Goal: Task Accomplishment & Management: Complete application form

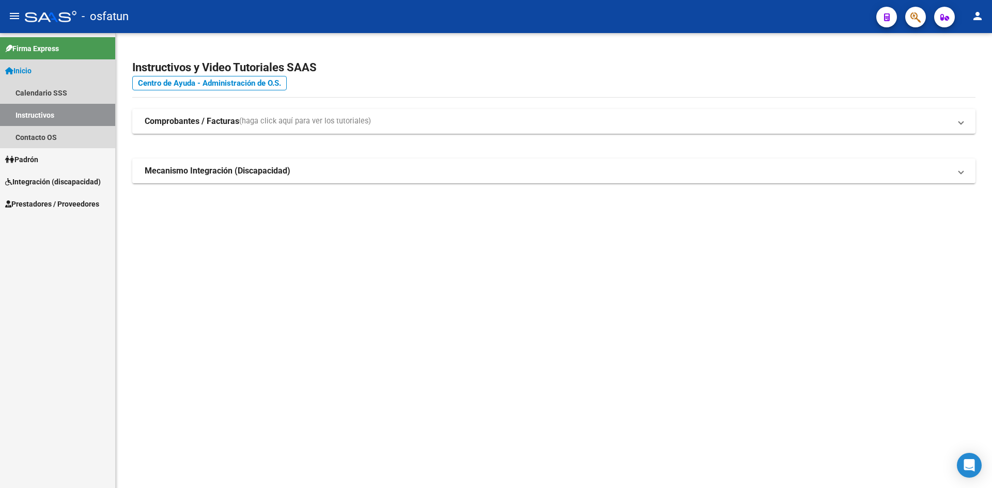
click at [53, 117] on link "Instructivos" at bounding box center [57, 115] width 115 height 22
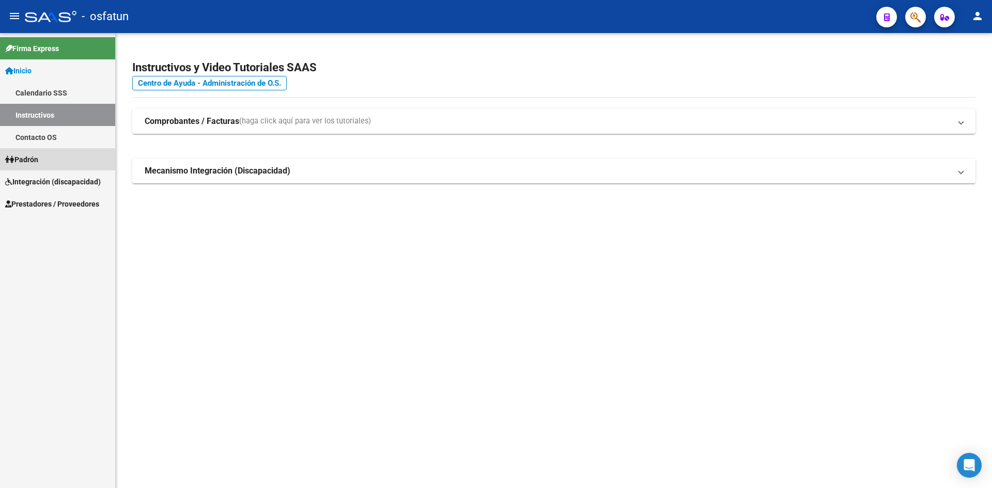
click at [38, 161] on span "Padrón" at bounding box center [21, 159] width 33 height 11
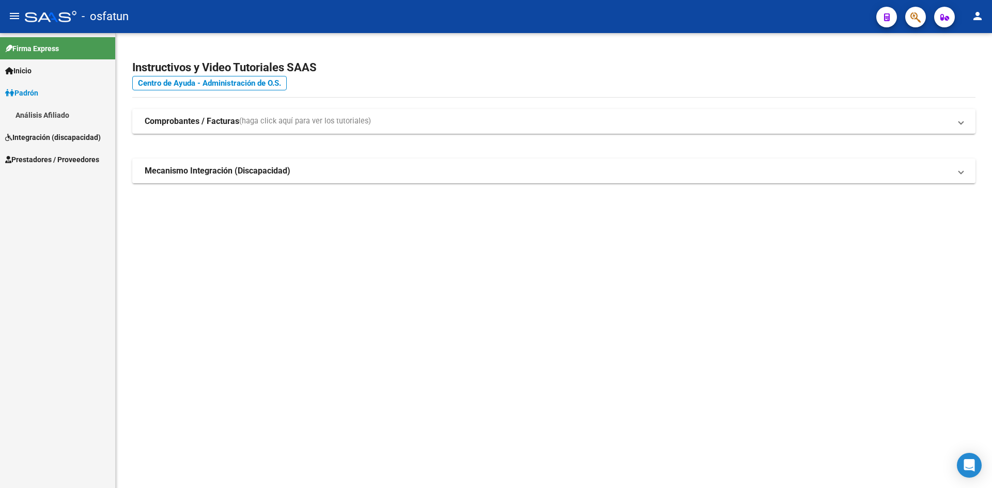
click at [51, 164] on span "Prestadores / Proveedores" at bounding box center [52, 159] width 94 height 11
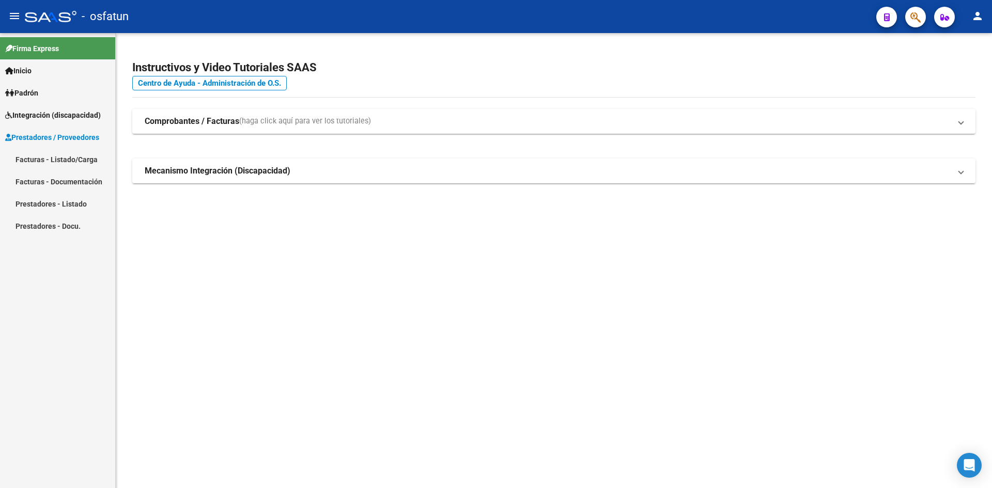
click at [73, 160] on link "Facturas - Listado/Carga" at bounding box center [57, 159] width 115 height 22
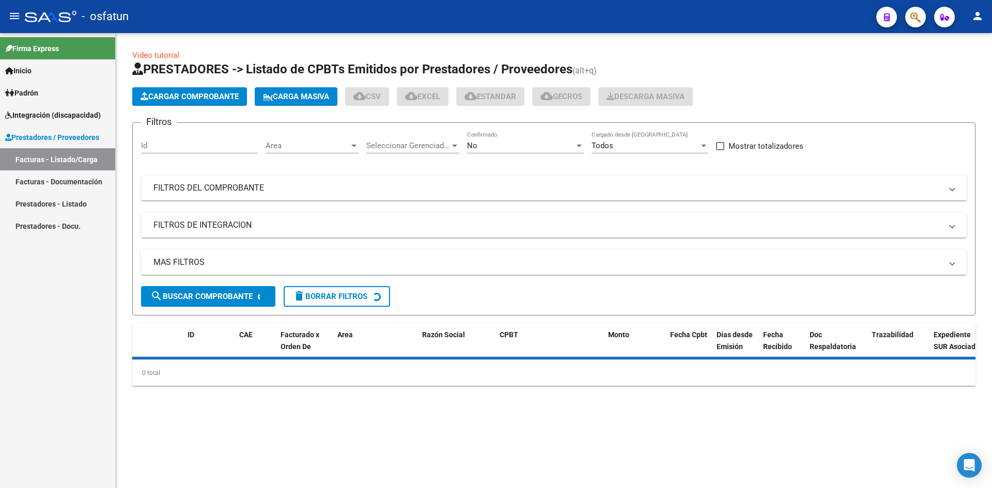
click at [61, 183] on link "Facturas - Documentación" at bounding box center [57, 181] width 115 height 22
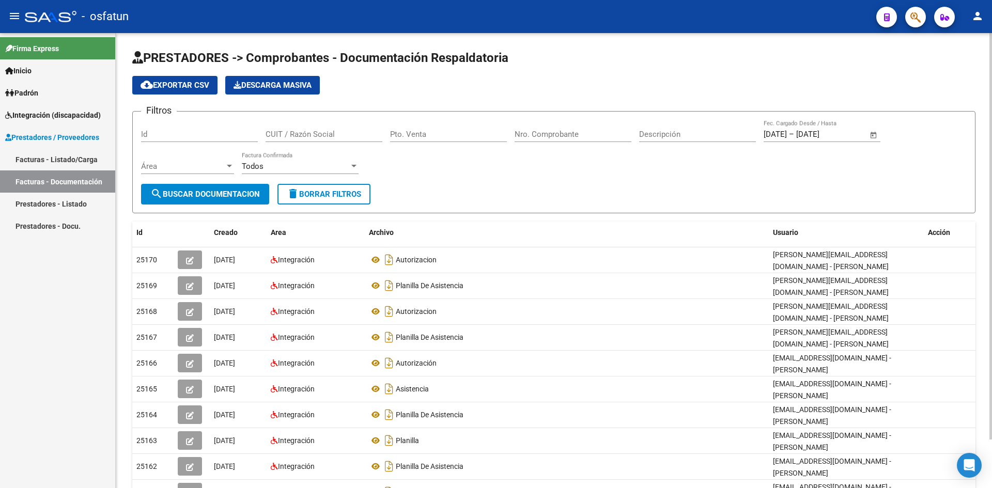
click at [422, 138] on input "Pto. Venta" at bounding box center [448, 134] width 117 height 9
type input "2"
click at [546, 137] on input "Nro. Comprobante" at bounding box center [572, 134] width 117 height 9
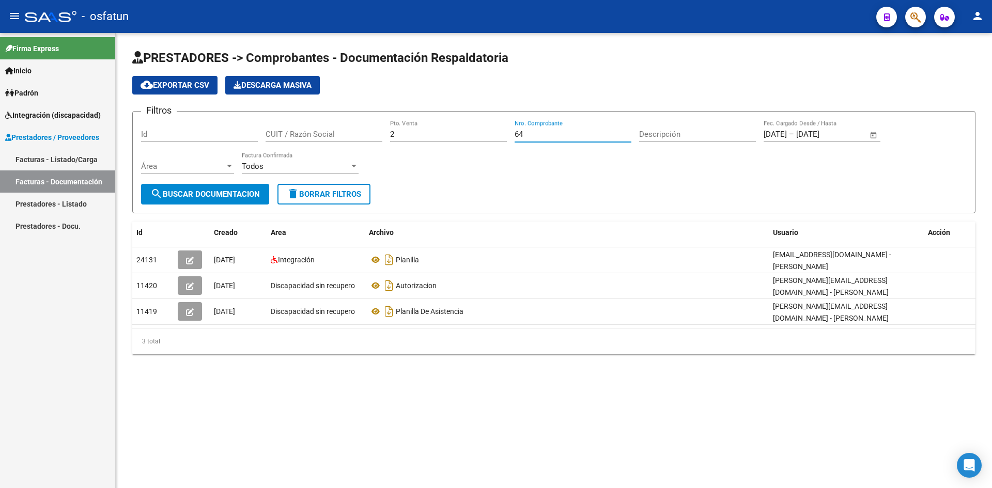
type input "64"
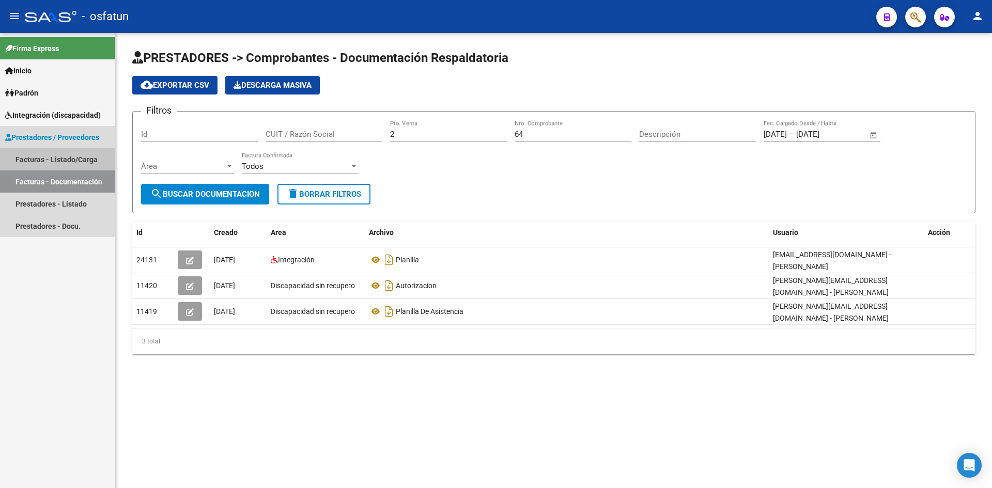
click at [73, 159] on link "Facturas - Listado/Carga" at bounding box center [57, 159] width 115 height 22
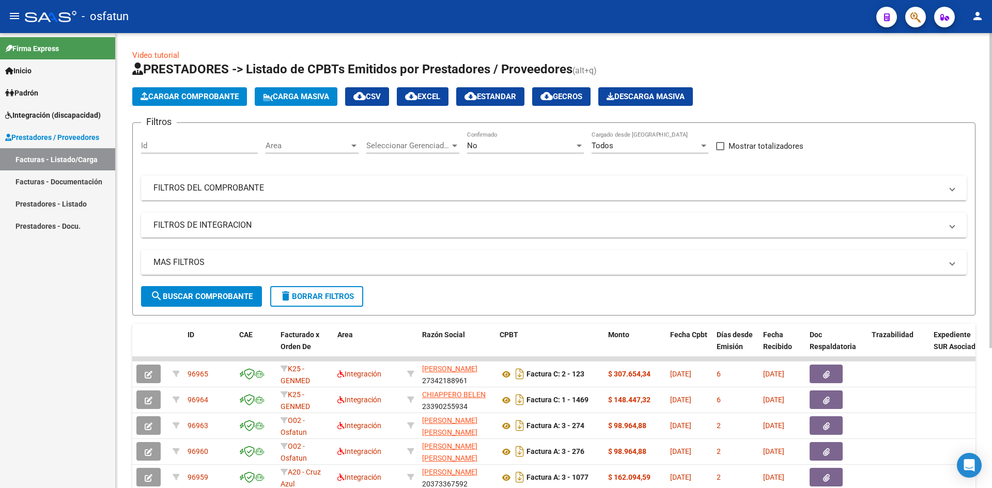
click at [195, 98] on span "Cargar Comprobante" at bounding box center [189, 96] width 98 height 9
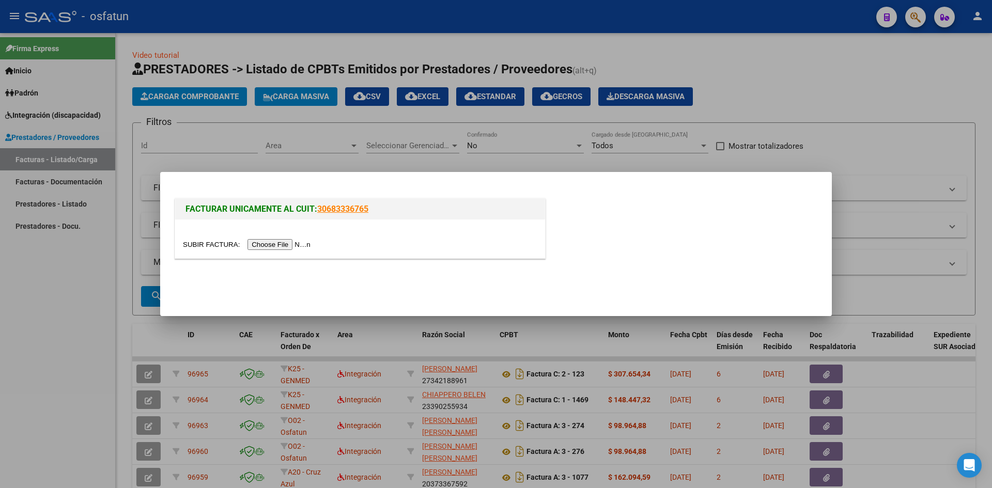
click at [283, 243] on input "file" at bounding box center [248, 244] width 131 height 11
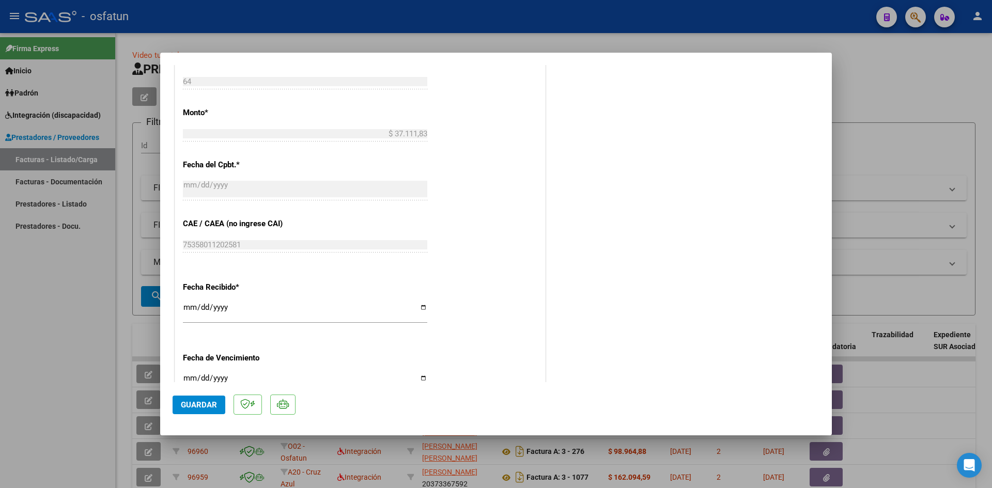
scroll to position [516, 0]
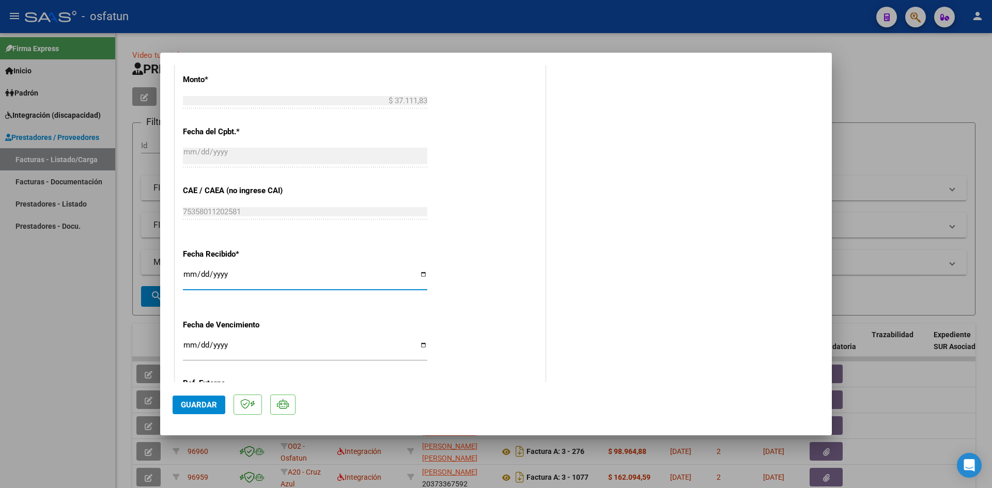
click at [190, 275] on input "[DATE]" at bounding box center [305, 278] width 244 height 17
type input "[DATE]"
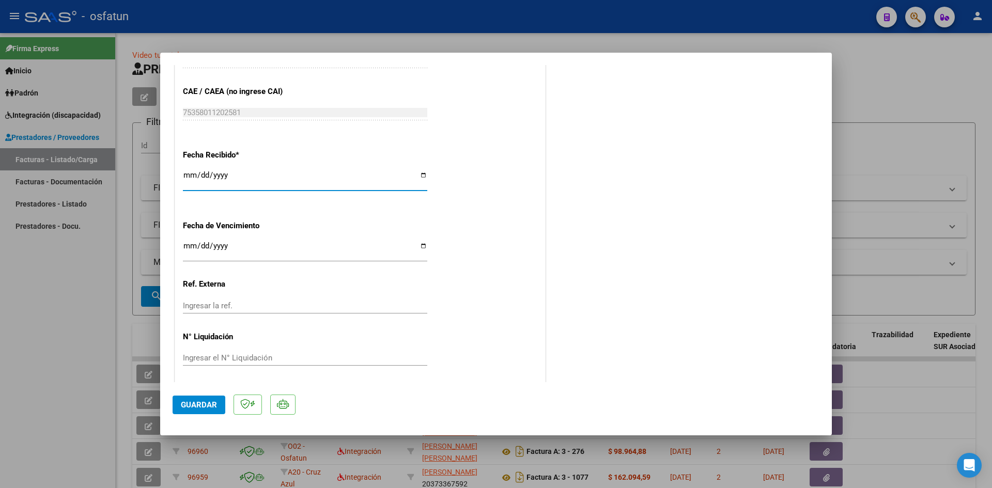
scroll to position [619, 0]
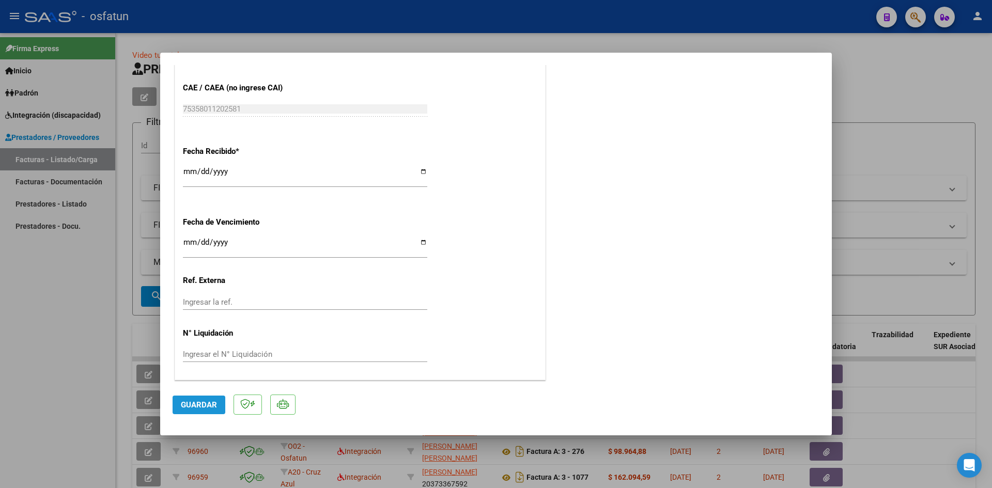
click at [209, 406] on span "Guardar" at bounding box center [199, 404] width 36 height 9
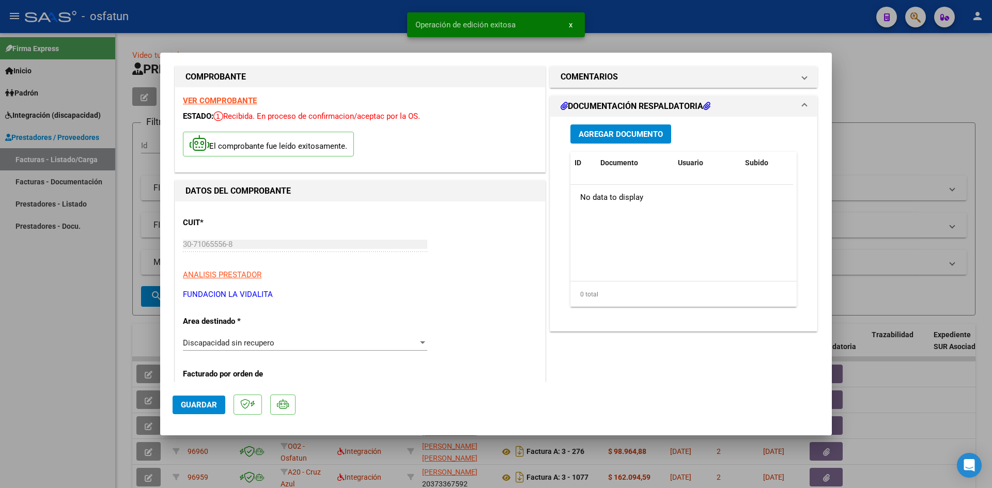
scroll to position [0, 0]
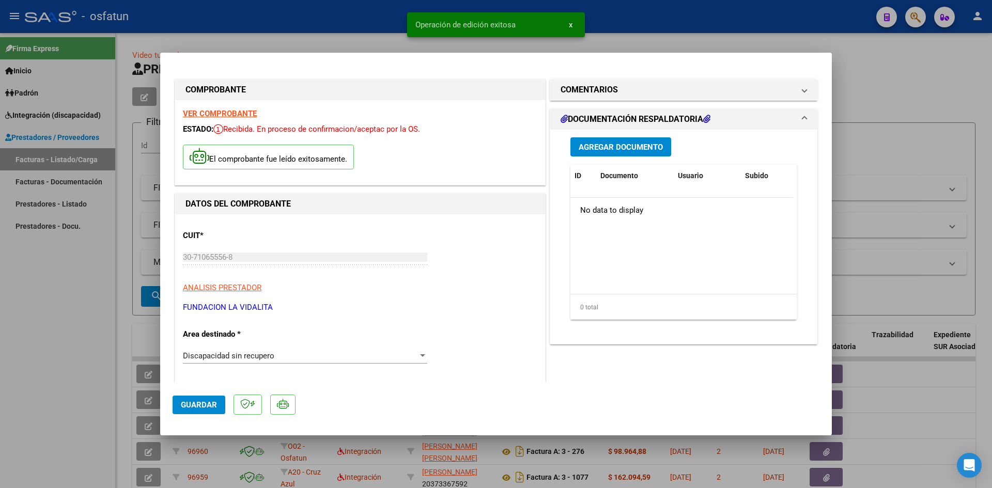
click at [620, 152] on button "Agregar Documento" at bounding box center [620, 146] width 101 height 19
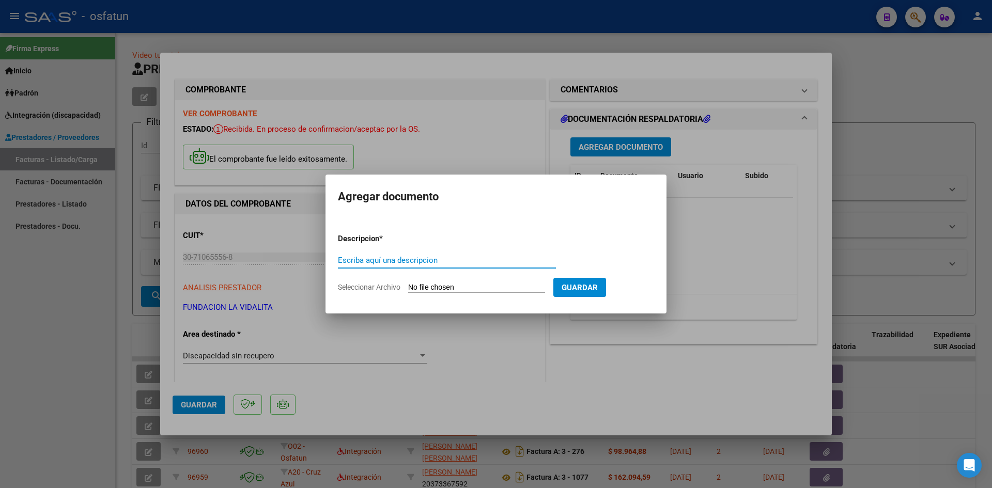
drag, startPoint x: 475, startPoint y: 29, endPoint x: 510, endPoint y: 12, distance: 39.7
click at [480, 27] on div at bounding box center [496, 244] width 992 height 488
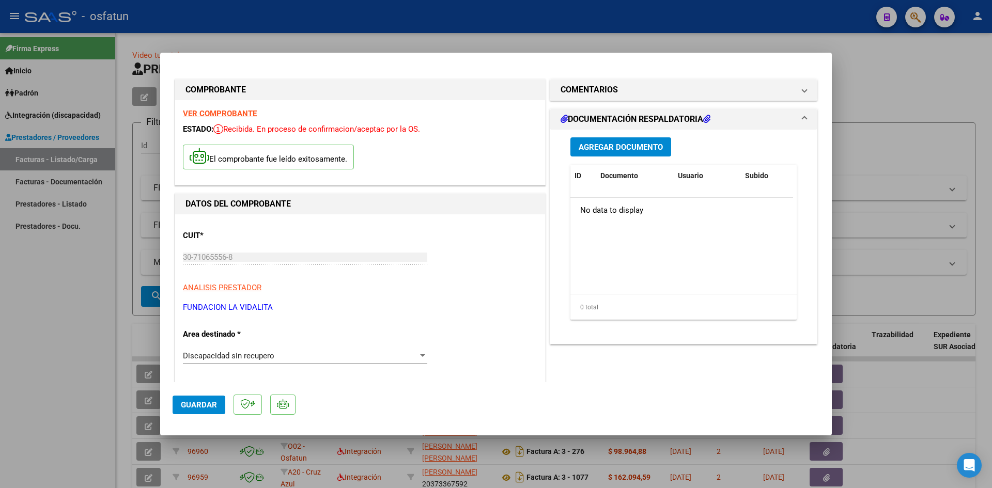
click at [616, 149] on span "Agregar Documento" at bounding box center [620, 147] width 84 height 9
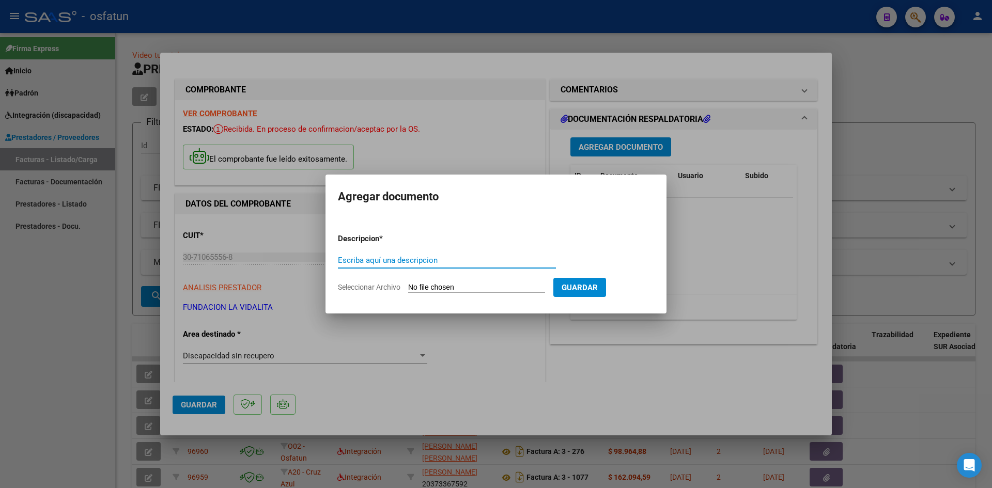
click at [375, 264] on input "Escriba aquí una descripcion" at bounding box center [447, 260] width 218 height 9
type input "P"
click at [436, 287] on input "Seleccionar Archivo" at bounding box center [476, 288] width 137 height 10
type input "C:\fakepath\PRESUPUESTO AUTORIZADO - EQUINO - 2025.pdf"
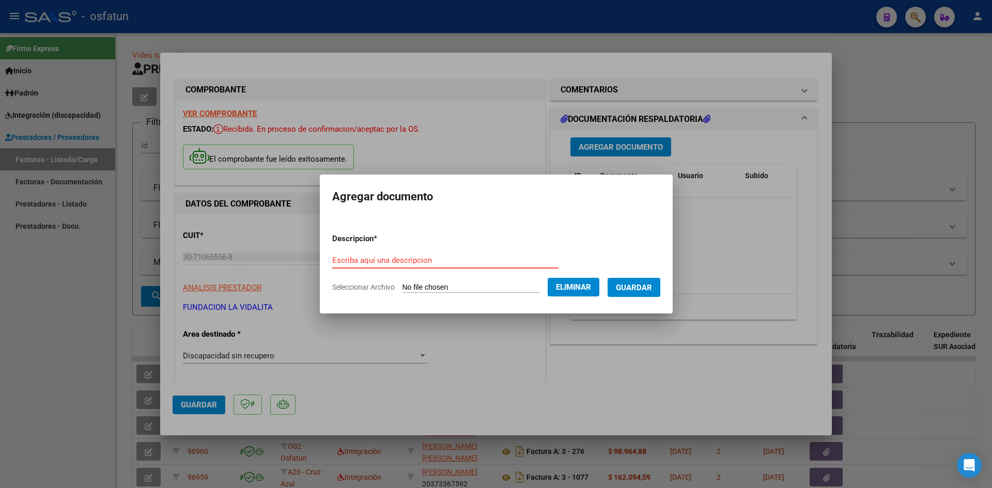
click at [366, 257] on input "Escriba aquí una descripcion" at bounding box center [445, 260] width 226 height 9
type input "AUTORIZACIÓN"
click at [637, 289] on span "Guardar" at bounding box center [634, 287] width 36 height 9
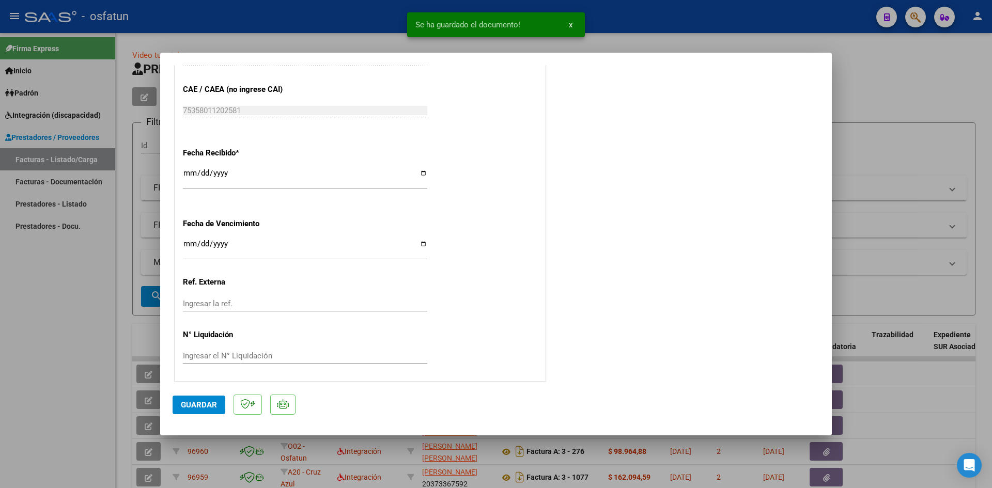
scroll to position [619, 0]
drag, startPoint x: 215, startPoint y: 402, endPoint x: 486, endPoint y: 303, distance: 288.7
click at [216, 401] on span "Guardar" at bounding box center [199, 404] width 36 height 9
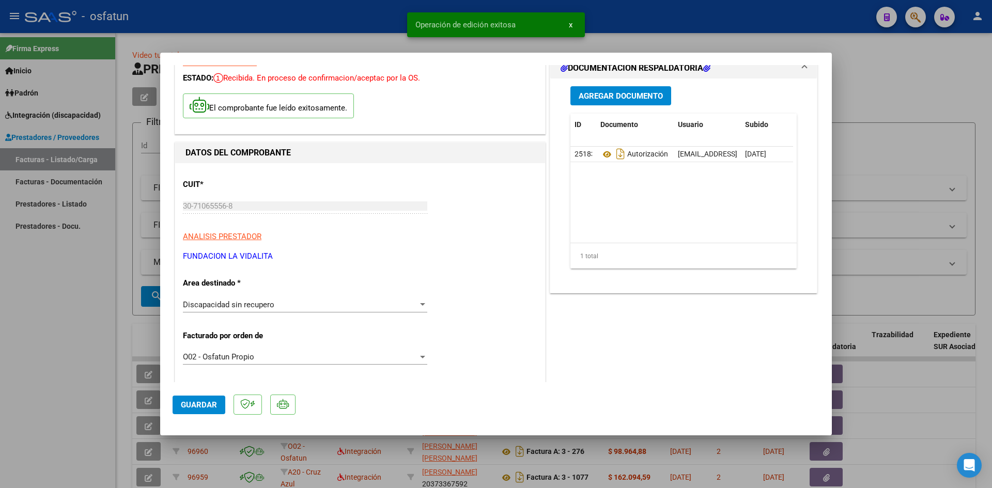
scroll to position [0, 0]
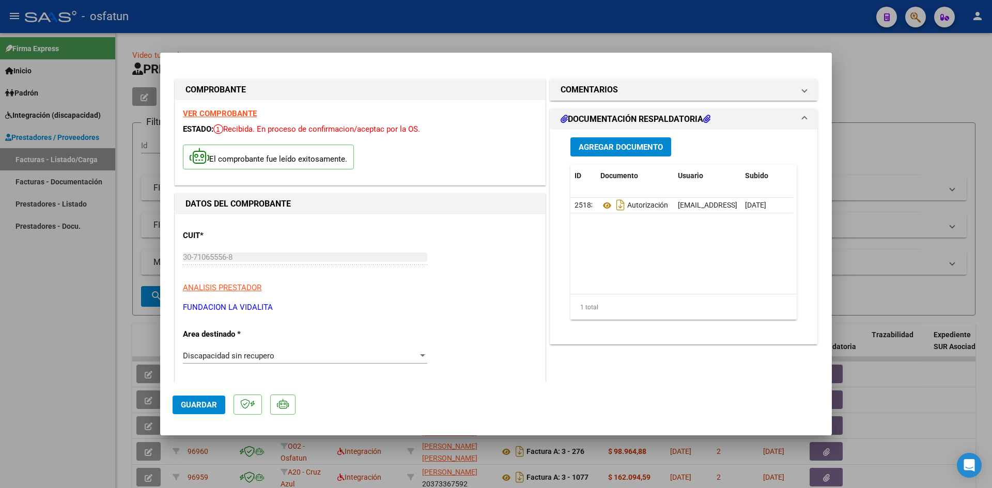
click at [302, 23] on div at bounding box center [496, 244] width 992 height 488
type input "$ 0,00"
